Goal: Check status: Check status

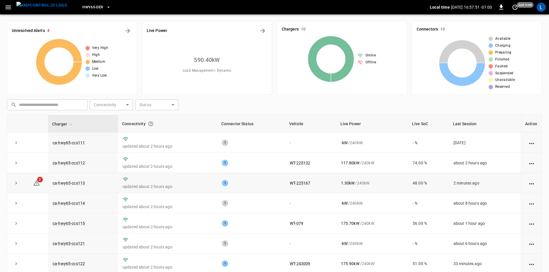
click at [351, 177] on td "1.30 kW / 240 kW" at bounding box center [372, 183] width 72 height 20
click at [28, 171] on td at bounding box center [36, 163] width 23 height 20
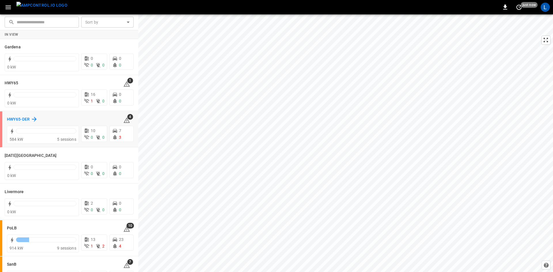
click at [18, 119] on h6 "HWY65-DER" at bounding box center [18, 119] width 23 height 6
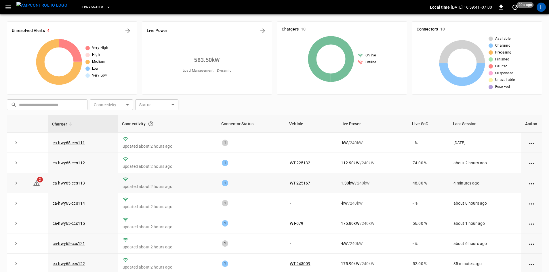
click at [360, 182] on div "1.30 kW / 240 kW" at bounding box center [372, 183] width 62 height 6
click at [9, 5] on icon "button" at bounding box center [8, 7] width 7 height 7
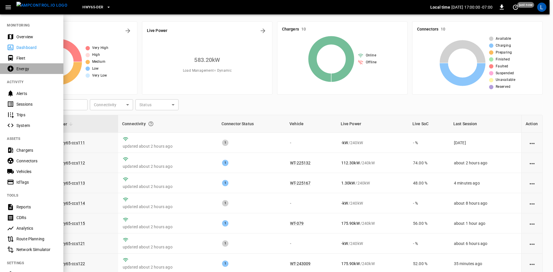
click at [21, 68] on div "Energy" at bounding box center [36, 69] width 40 height 6
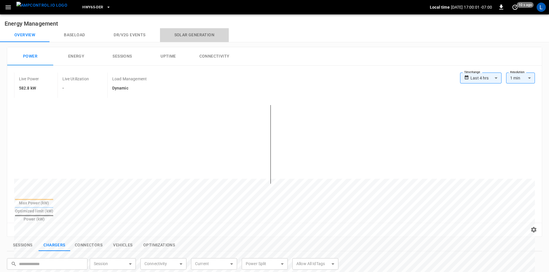
click at [190, 33] on button "Solar generation" at bounding box center [194, 35] width 69 height 14
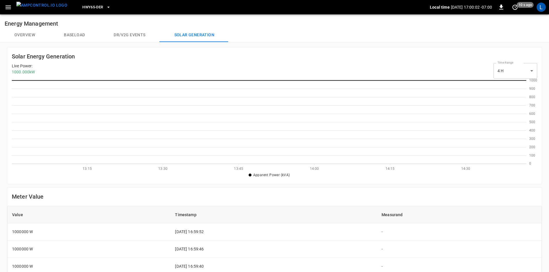
scroll to position [80, 511]
click at [65, 34] on button "Baseload" at bounding box center [75, 35] width 50 height 14
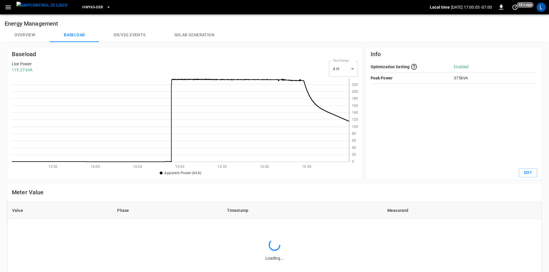
scroll to position [80, 334]
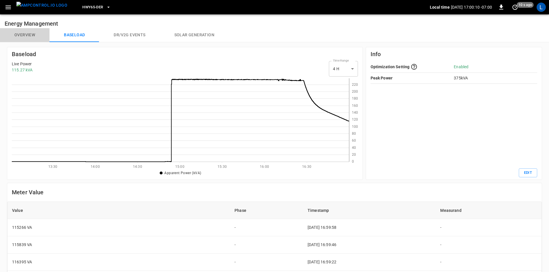
click at [28, 34] on button "Overview" at bounding box center [25, 35] width 50 height 14
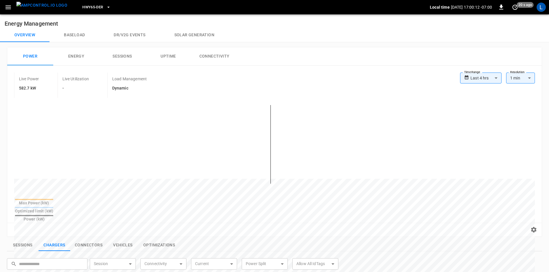
click at [190, 35] on button "Solar generation" at bounding box center [194, 35] width 69 height 14
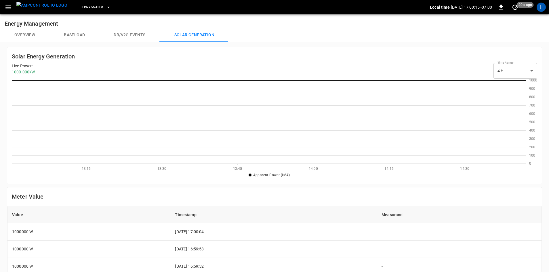
click at [22, 33] on button "Overview" at bounding box center [25, 35] width 50 height 14
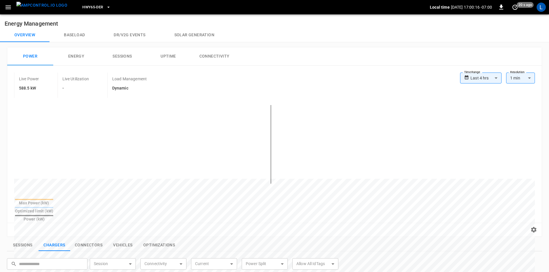
click at [11, 7] on icon "button" at bounding box center [8, 7] width 7 height 7
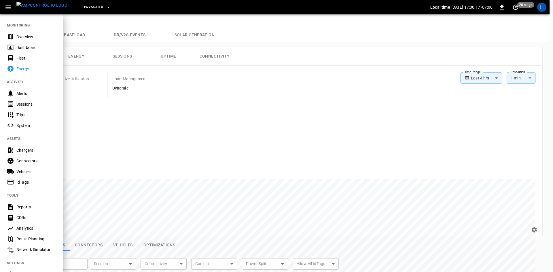
click at [19, 45] on div "Dashboard" at bounding box center [36, 48] width 40 height 6
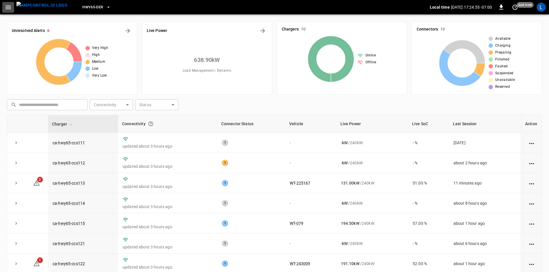
click at [7, 8] on icon "button" at bounding box center [8, 7] width 7 height 7
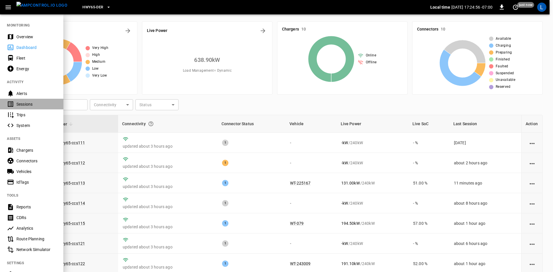
click at [29, 104] on div "Sessions" at bounding box center [36, 104] width 40 height 6
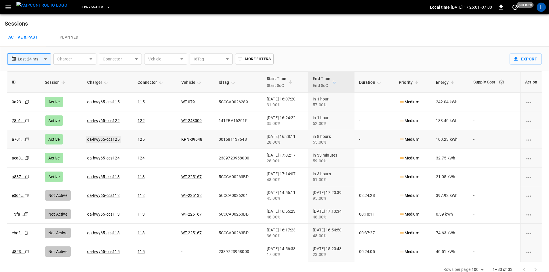
click at [100, 138] on link "ca-hwy65-ccs125" at bounding box center [103, 139] width 35 height 7
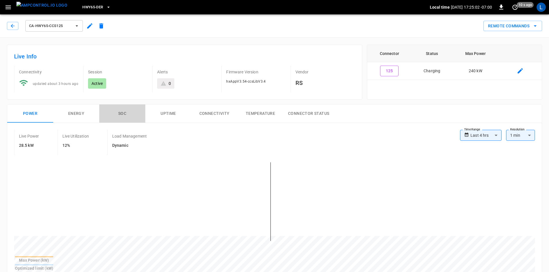
click at [122, 115] on button "SOC" at bounding box center [122, 113] width 46 height 18
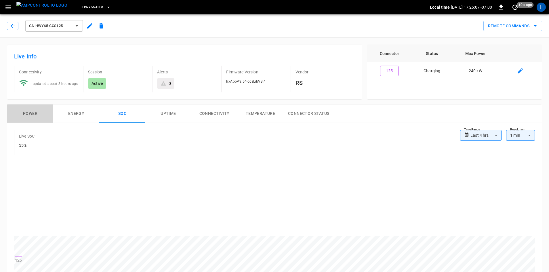
click at [32, 115] on button "Power" at bounding box center [30, 113] width 46 height 18
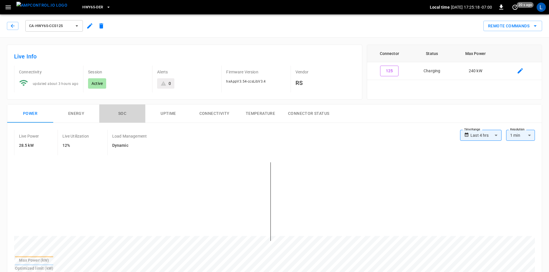
click at [117, 113] on button "SOC" at bounding box center [122, 113] width 46 height 18
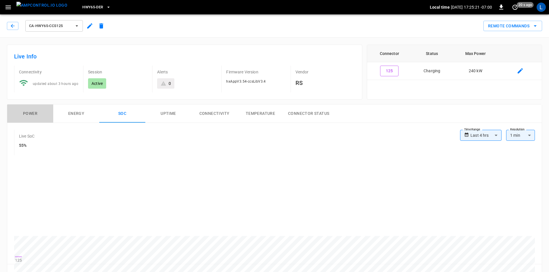
click at [34, 114] on button "Power" at bounding box center [30, 113] width 46 height 18
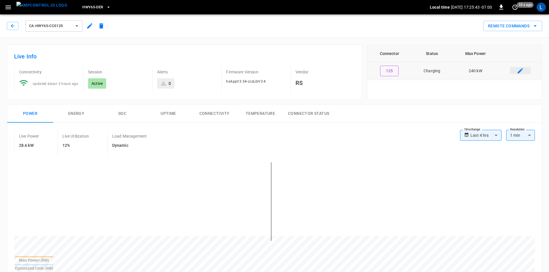
click at [520, 69] on icon "connector table" at bounding box center [520, 70] width 7 height 7
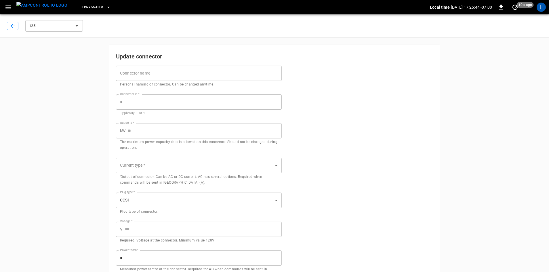
type input "***"
type input "**"
type input "***"
type input "*"
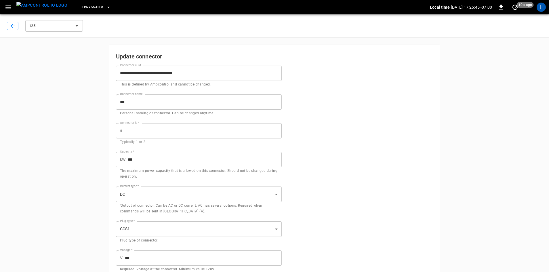
click at [20, 26] on div "125" at bounding box center [45, 26] width 77 height 14
click at [16, 28] on button "button" at bounding box center [13, 26] width 12 height 8
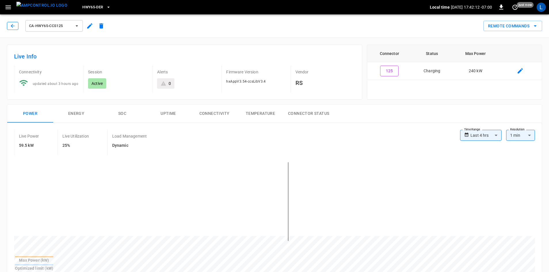
click at [9, 28] on button "button" at bounding box center [13, 26] width 12 height 8
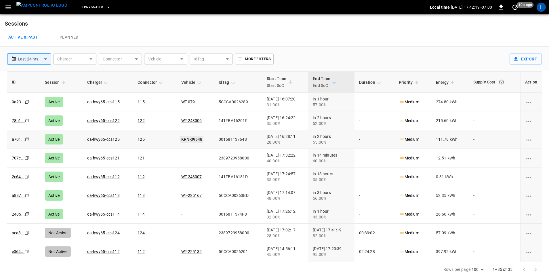
click at [190, 140] on link "KRN-09648" at bounding box center [191, 139] width 23 height 7
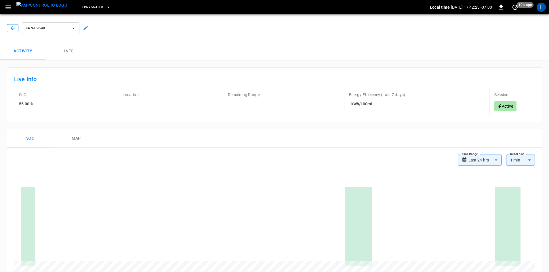
click at [10, 29] on icon "button" at bounding box center [13, 28] width 6 height 6
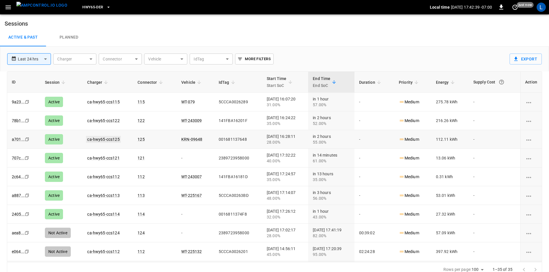
click at [105, 141] on link "ca-hwy65-ccs125" at bounding box center [103, 139] width 35 height 7
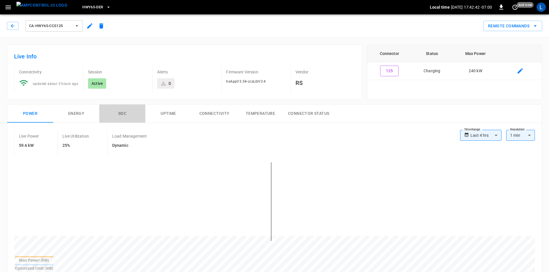
click at [123, 114] on button "SOC" at bounding box center [122, 113] width 46 height 18
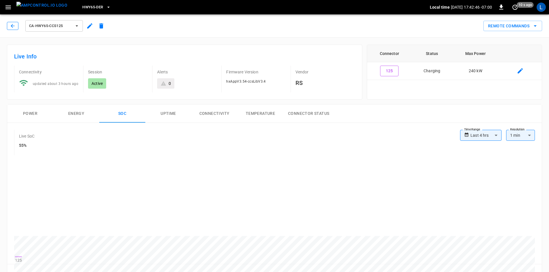
click at [14, 26] on icon "button" at bounding box center [13, 26] width 4 height 4
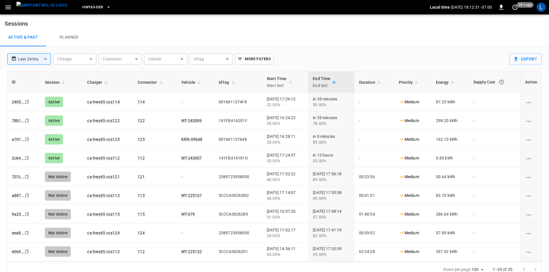
click at [87, 5] on span "HWY65-DER" at bounding box center [92, 7] width 21 height 7
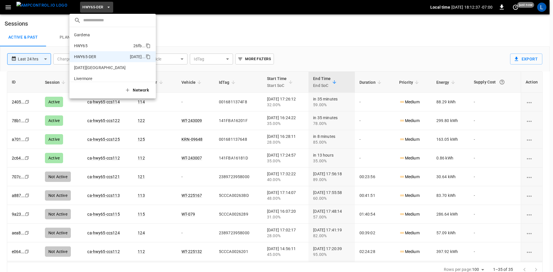
click at [94, 44] on p "HWY65" at bounding box center [102, 46] width 57 height 6
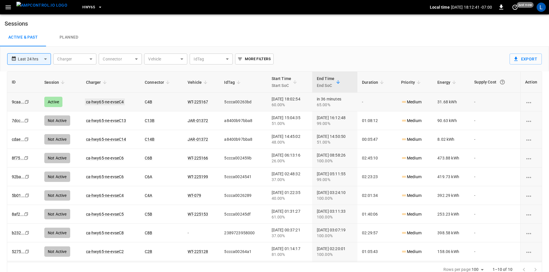
click at [101, 100] on link "ca-hwy65-ne-evseC4" at bounding box center [105, 101] width 40 height 7
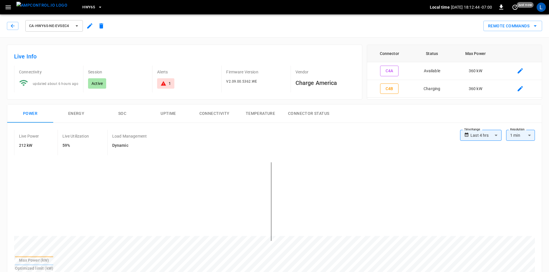
click at [121, 112] on button "SOC" at bounding box center [122, 113] width 46 height 18
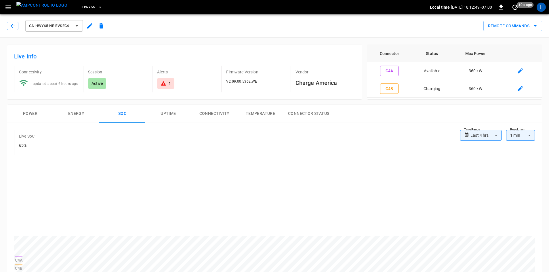
click at [32, 111] on button "Power" at bounding box center [30, 113] width 46 height 18
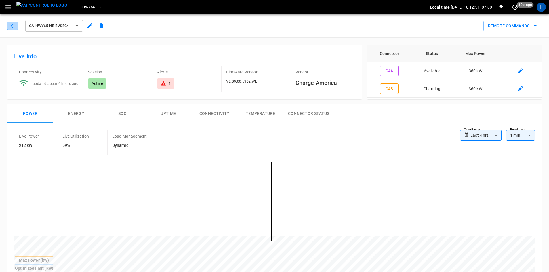
click at [13, 25] on icon "button" at bounding box center [13, 26] width 6 height 6
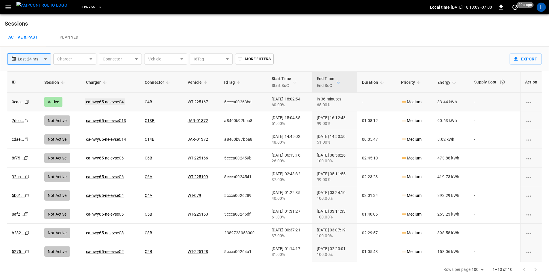
click at [100, 102] on link "ca-hwy65-ne-evseC4" at bounding box center [105, 101] width 40 height 7
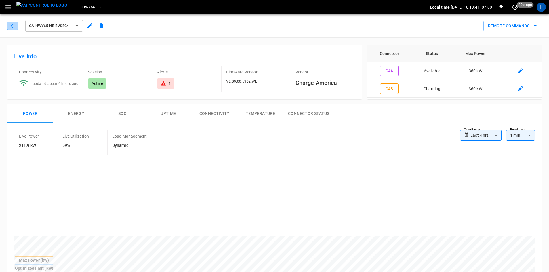
click at [18, 27] on button "button" at bounding box center [13, 26] width 12 height 8
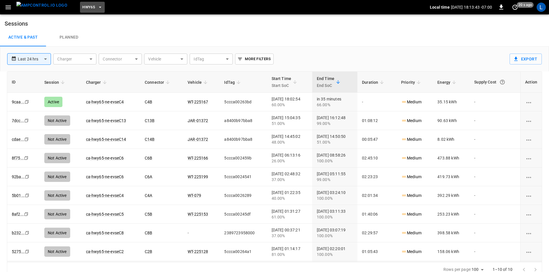
click at [97, 5] on icon "button" at bounding box center [100, 7] width 6 height 6
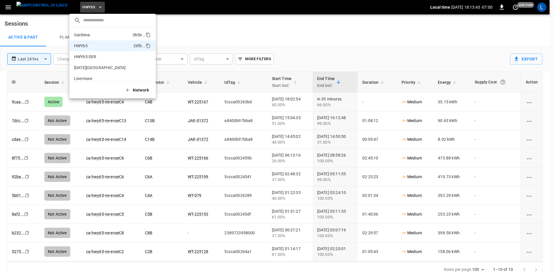
scroll to position [9, 0]
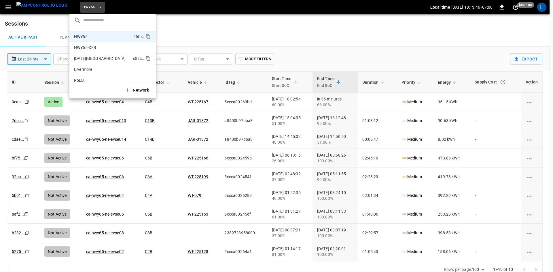
click at [105, 60] on p "[DATE][GEOGRAPHIC_DATA]" at bounding box center [102, 59] width 57 height 6
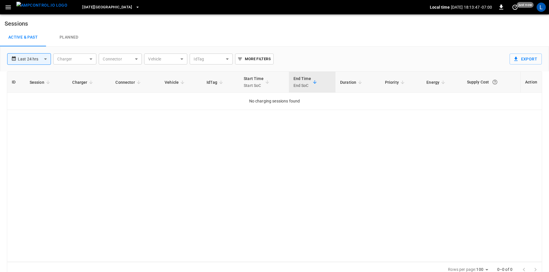
click at [101, 5] on button "[DATE][GEOGRAPHIC_DATA]" at bounding box center [111, 7] width 62 height 11
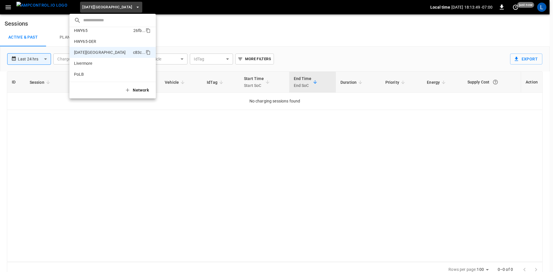
scroll to position [0, 0]
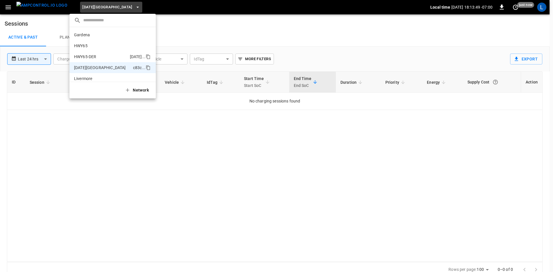
click at [91, 54] on p "HWY65-DER" at bounding box center [101, 57] width 54 height 6
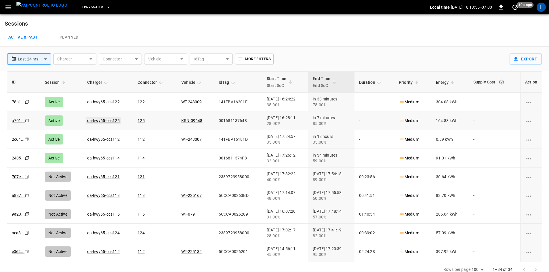
click at [98, 121] on link "ca-hwy65-ccs125" at bounding box center [103, 120] width 35 height 7
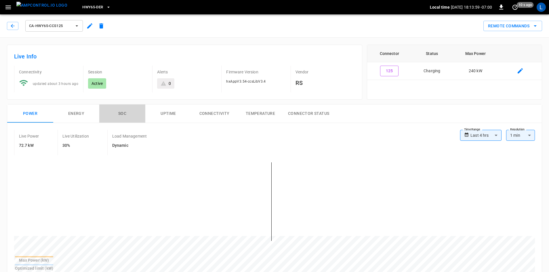
click at [122, 114] on button "SOC" at bounding box center [122, 113] width 46 height 18
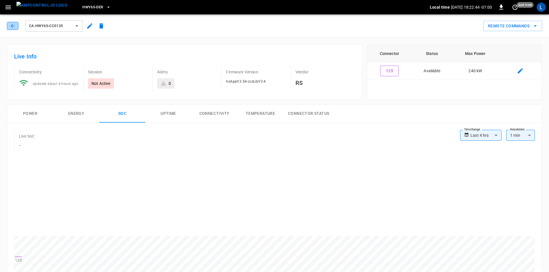
click at [11, 24] on icon "button" at bounding box center [13, 26] width 6 height 6
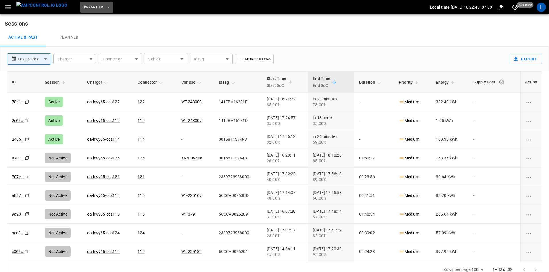
click at [89, 6] on span "HWY65-DER" at bounding box center [92, 7] width 21 height 7
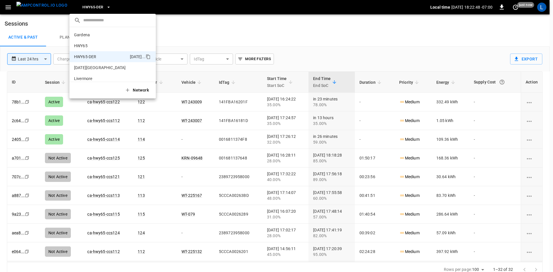
scroll to position [20, 0]
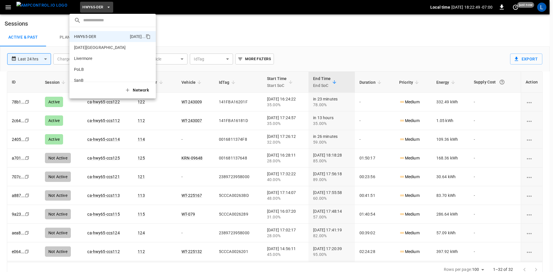
click at [170, 11] on div at bounding box center [276, 136] width 553 height 272
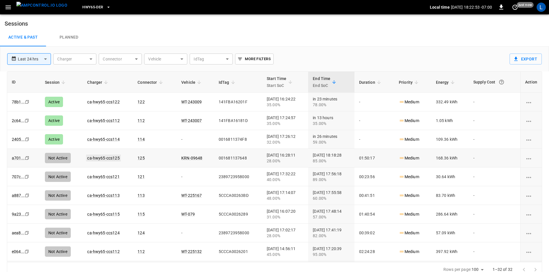
click at [98, 160] on link "ca-hwy65-ccs125" at bounding box center [103, 158] width 35 height 7
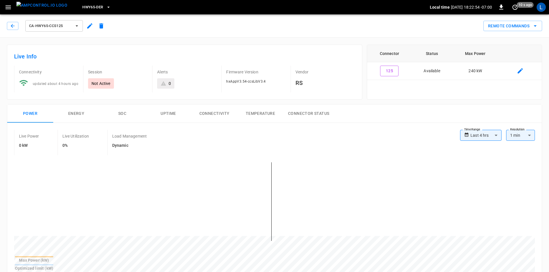
click at [117, 115] on button "SOC" at bounding box center [122, 113] width 46 height 18
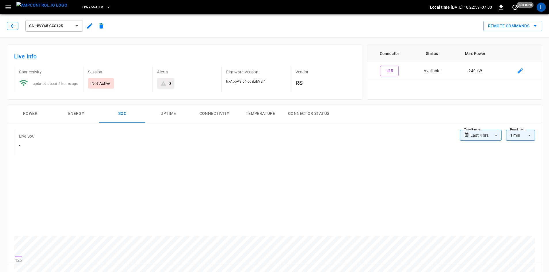
click at [8, 28] on button "button" at bounding box center [13, 26] width 12 height 8
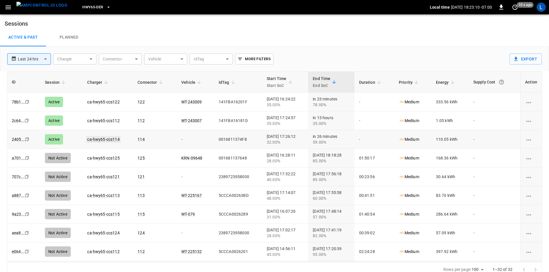
click at [109, 137] on link "ca-hwy65-ccs114" at bounding box center [103, 139] width 35 height 7
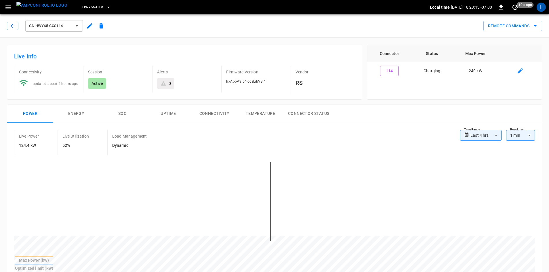
click at [122, 113] on button "SOC" at bounding box center [122, 113] width 46 height 18
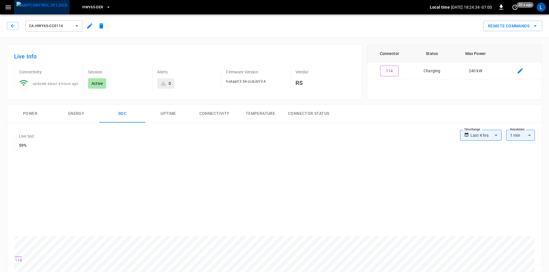
click at [49, 7] on img "menu" at bounding box center [41, 5] width 51 height 7
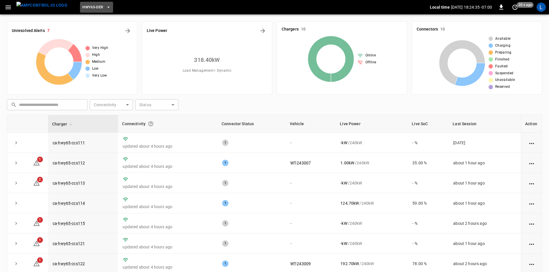
click at [106, 5] on icon "button" at bounding box center [109, 7] width 6 height 6
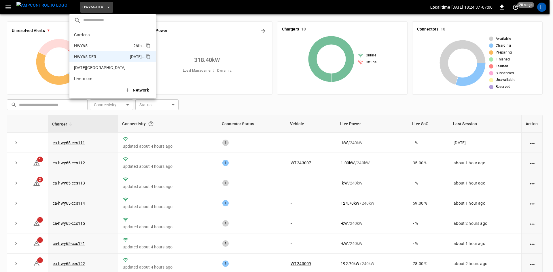
click at [102, 45] on p "HWY65" at bounding box center [102, 46] width 57 height 6
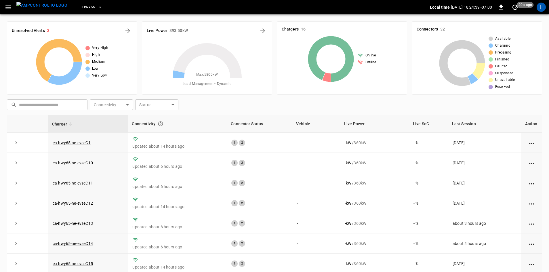
click at [1, 8] on div "HWY65 Local time 2025-09-17 18:24:39 -07:00 0 20 s ago L" at bounding box center [274, 7] width 549 height 14
click at [6, 7] on icon "button" at bounding box center [7, 7] width 5 height 4
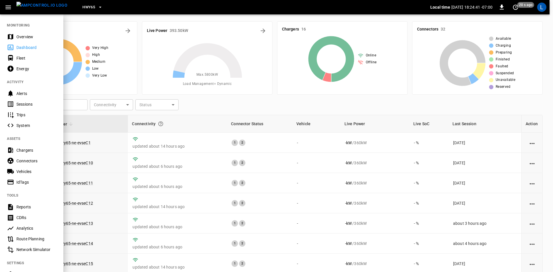
click at [32, 104] on div "Sessions" at bounding box center [36, 104] width 40 height 6
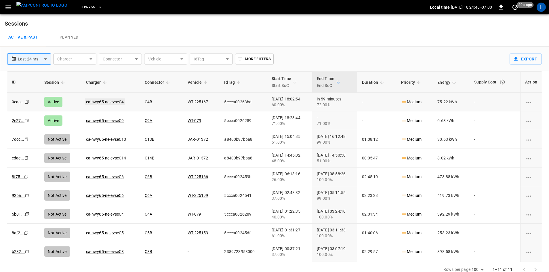
click at [105, 103] on link "ca-hwy65-ne-evseC4" at bounding box center [105, 101] width 40 height 7
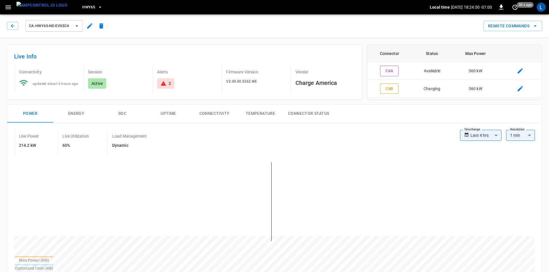
click at [118, 112] on button "SOC" at bounding box center [122, 113] width 46 height 18
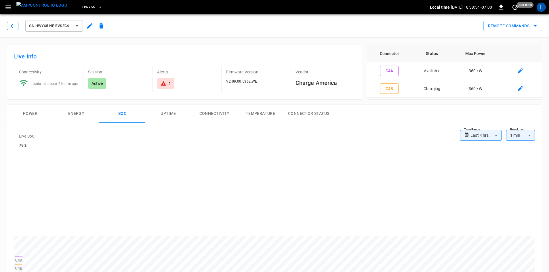
click at [12, 25] on icon "button" at bounding box center [13, 26] width 4 height 4
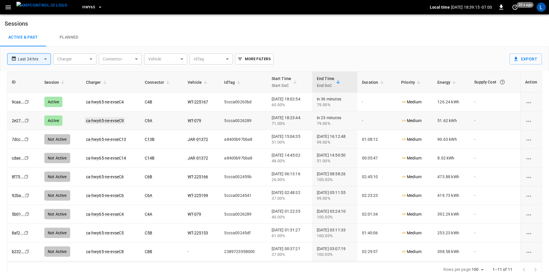
click at [105, 121] on link "ca-hwy65-ne-evseC9" at bounding box center [105, 120] width 40 height 7
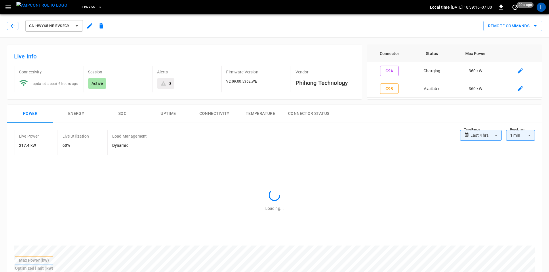
click at [124, 115] on button "SOC" at bounding box center [122, 113] width 46 height 18
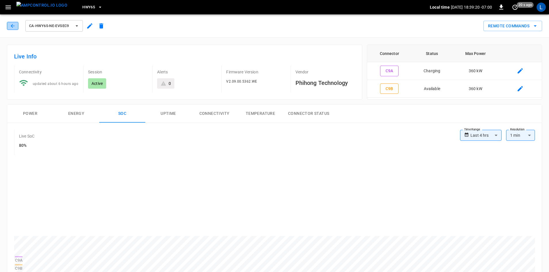
click at [11, 27] on icon "button" at bounding box center [13, 26] width 6 height 6
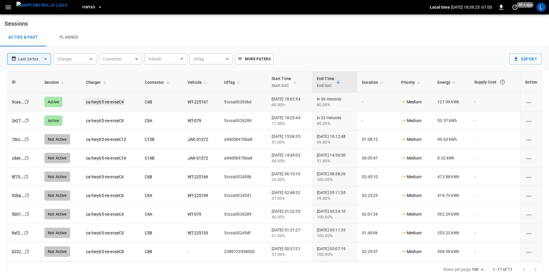
click at [113, 102] on link "ca-hwy65-ne-evseC4" at bounding box center [105, 101] width 40 height 7
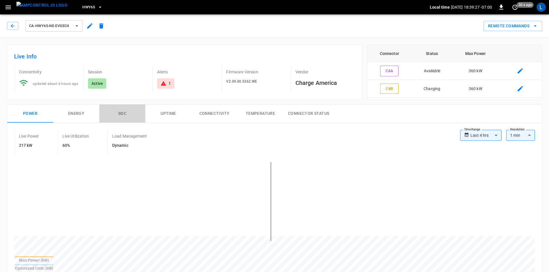
click at [121, 114] on button "SOC" at bounding box center [122, 113] width 46 height 18
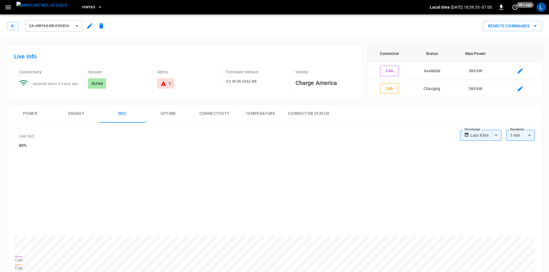
drag, startPoint x: 15, startPoint y: 25, endPoint x: 27, endPoint y: 13, distance: 17.3
click at [16, 25] on button "button" at bounding box center [13, 26] width 12 height 8
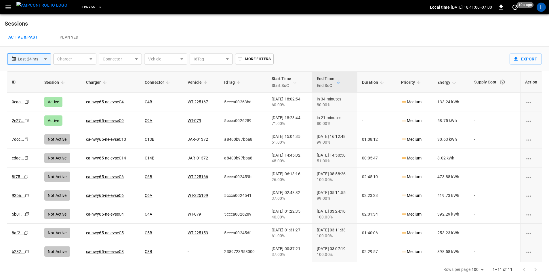
click at [5, 8] on icon "button" at bounding box center [8, 7] width 7 height 7
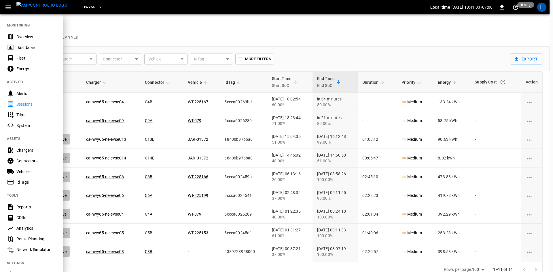
click at [82, 5] on span "HWY65" at bounding box center [88, 7] width 13 height 7
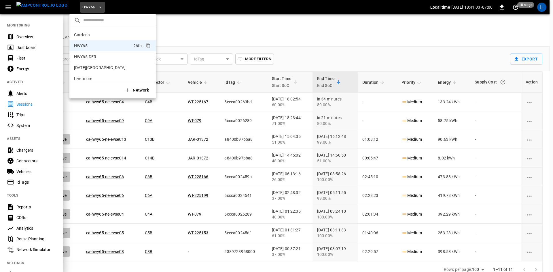
scroll to position [9, 0]
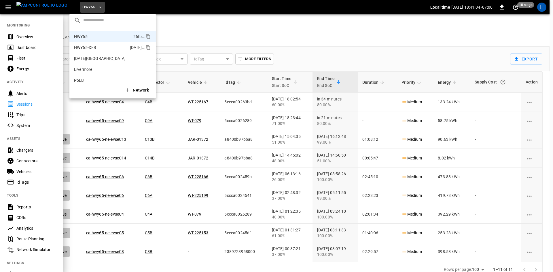
click at [100, 44] on li "HWY65-DER 6feb ..." at bounding box center [112, 47] width 86 height 11
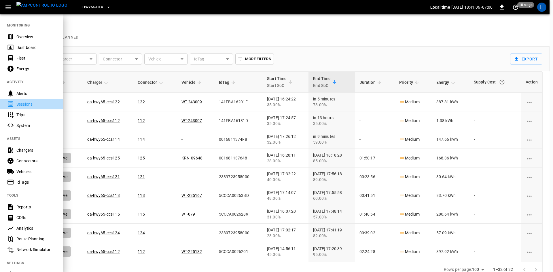
click at [25, 104] on div "Sessions" at bounding box center [36, 104] width 40 height 6
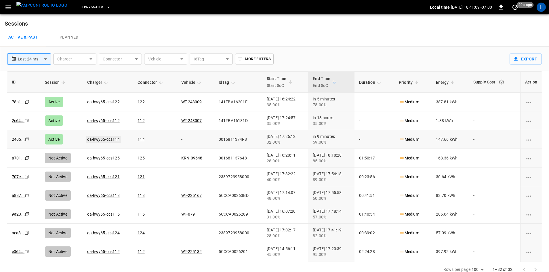
click at [88, 137] on link "ca-hwy65-ccs114" at bounding box center [103, 139] width 35 height 7
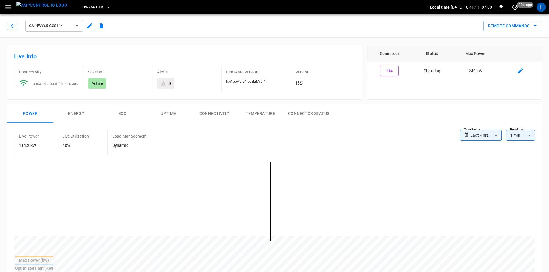
click at [125, 114] on button "SOC" at bounding box center [122, 113] width 46 height 18
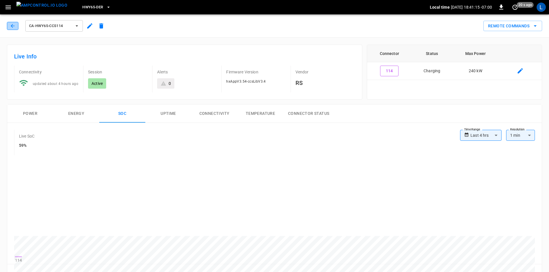
click at [14, 27] on icon "button" at bounding box center [13, 26] width 6 height 6
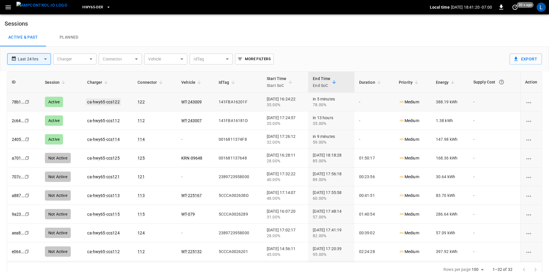
click at [101, 99] on link "ca-hwy65-ccs122" at bounding box center [103, 101] width 35 height 7
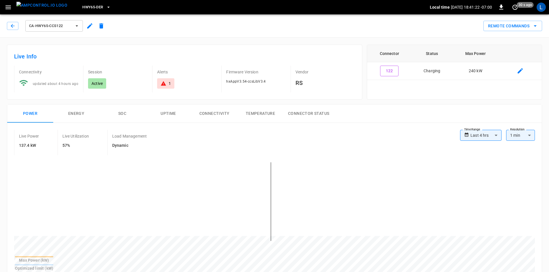
click at [123, 112] on button "SOC" at bounding box center [122, 113] width 46 height 18
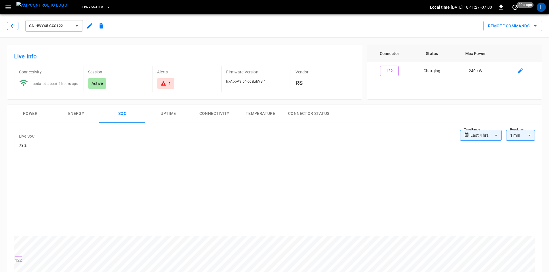
click at [12, 25] on icon "button" at bounding box center [13, 26] width 6 height 6
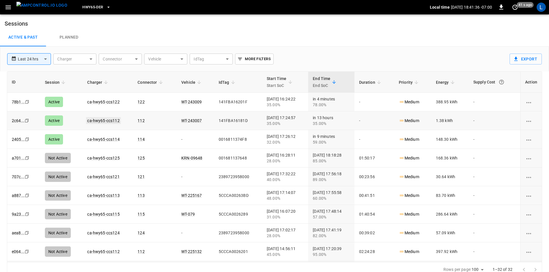
click at [103, 120] on link "ca-hwy65-ccs112" at bounding box center [103, 120] width 35 height 7
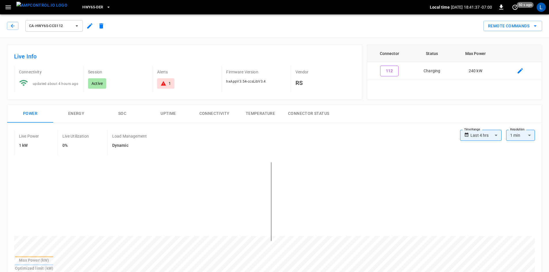
click at [122, 114] on button "SOC" at bounding box center [122, 113] width 46 height 18
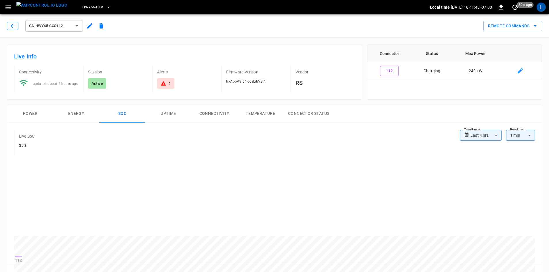
click at [9, 27] on button "button" at bounding box center [13, 26] width 12 height 8
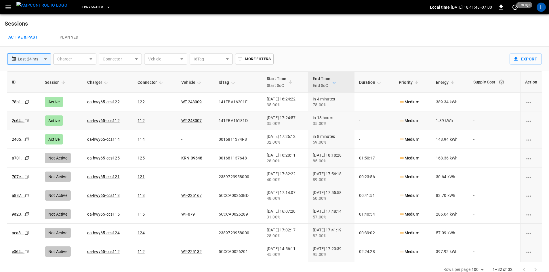
click at [107, 117] on td "ca-hwy65-ccs112" at bounding box center [108, 120] width 50 height 19
click at [106, 121] on link "ca-hwy65-ccs112" at bounding box center [103, 120] width 35 height 7
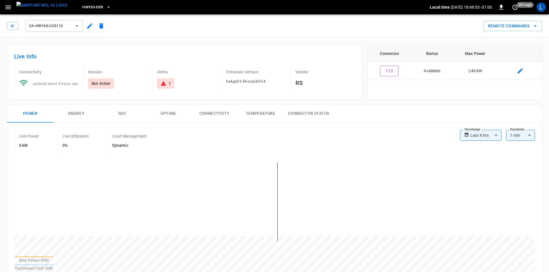
click at [125, 115] on button "SOC" at bounding box center [122, 113] width 46 height 18
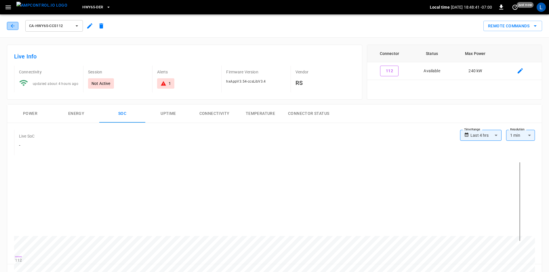
click at [13, 28] on icon "button" at bounding box center [13, 26] width 6 height 6
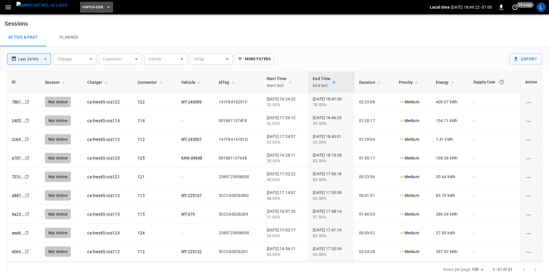
click at [82, 5] on span "HWY65-DER" at bounding box center [92, 7] width 21 height 7
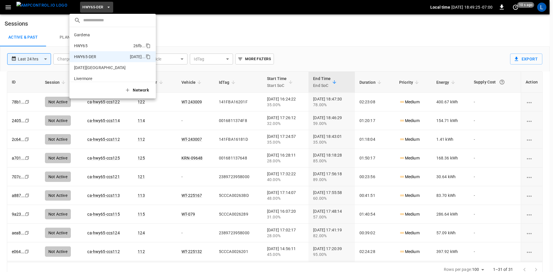
click at [107, 45] on p "HWY65" at bounding box center [102, 46] width 57 height 6
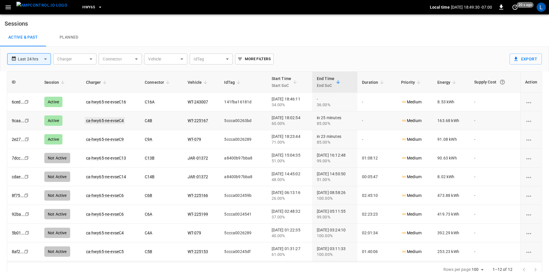
click at [100, 121] on link "ca-hwy65-ne-evseC4" at bounding box center [105, 120] width 40 height 7
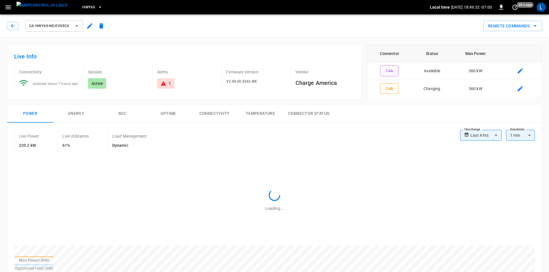
click at [124, 114] on button "SOC" at bounding box center [122, 113] width 46 height 18
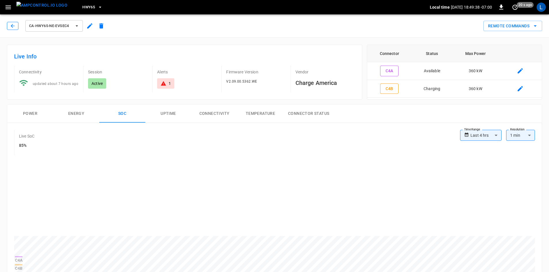
click at [12, 24] on icon "button" at bounding box center [13, 26] width 6 height 6
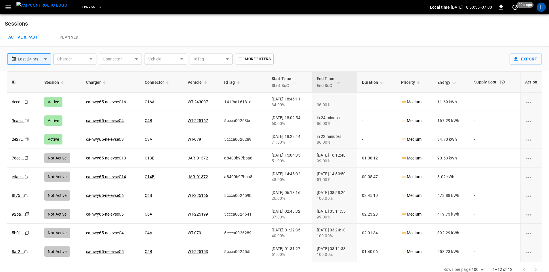
click at [82, 5] on span "HWY65" at bounding box center [88, 7] width 13 height 7
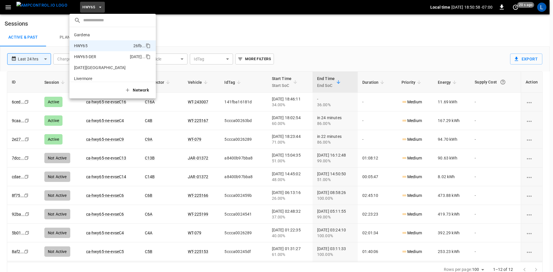
click at [97, 54] on p "HWY65-DER" at bounding box center [101, 57] width 54 height 6
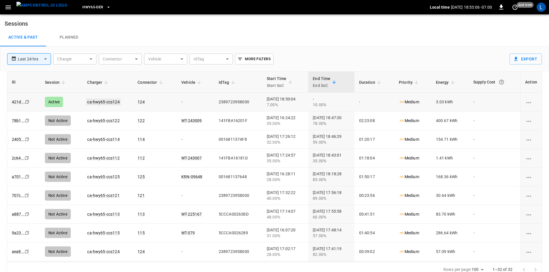
click at [104, 102] on link "ca-hwy65-ccs124" at bounding box center [103, 101] width 35 height 7
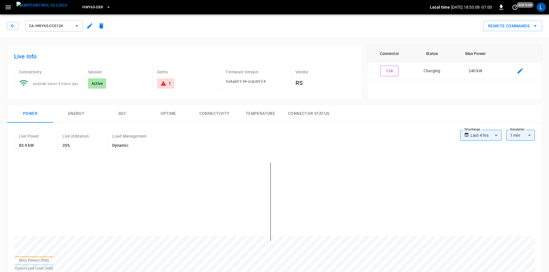
click at [123, 115] on button "SOC" at bounding box center [122, 113] width 46 height 18
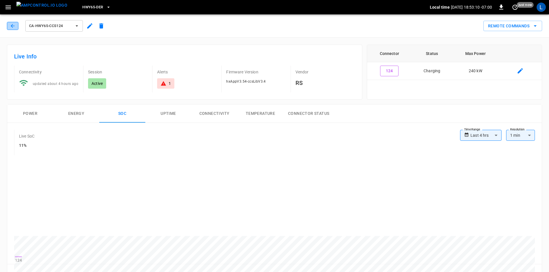
click at [12, 27] on icon "button" at bounding box center [13, 26] width 4 height 4
